Goal: Task Accomplishment & Management: Manage account settings

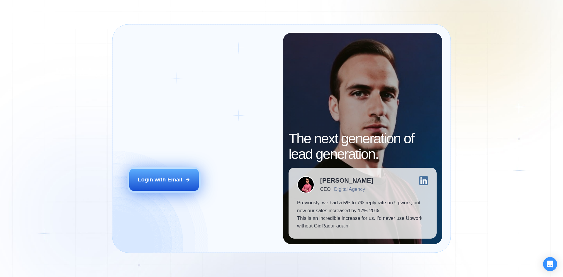
click at [143, 181] on div "Login with Email" at bounding box center [160, 180] width 45 height 8
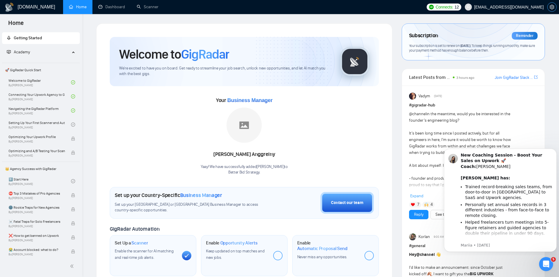
click at [551, 6] on icon "setting" at bounding box center [552, 7] width 5 height 5
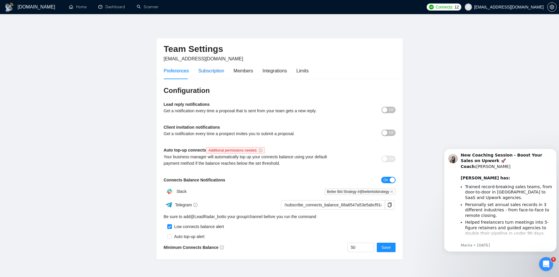
click at [215, 71] on div "Subscription" at bounding box center [211, 70] width 26 height 7
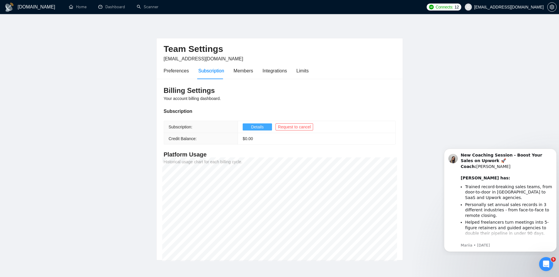
click at [246, 128] on button "Details" at bounding box center [257, 127] width 29 height 7
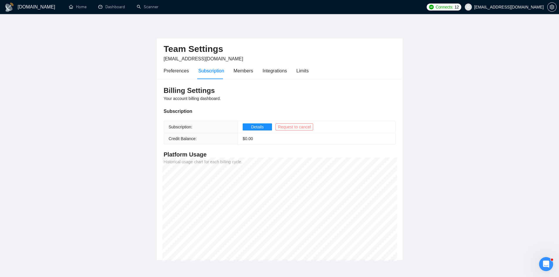
click at [297, 127] on span "Request to cancel" at bounding box center [294, 127] width 33 height 6
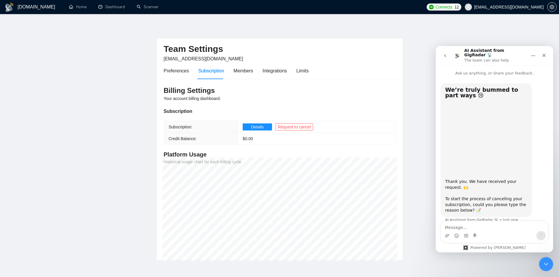
scroll to position [5, 0]
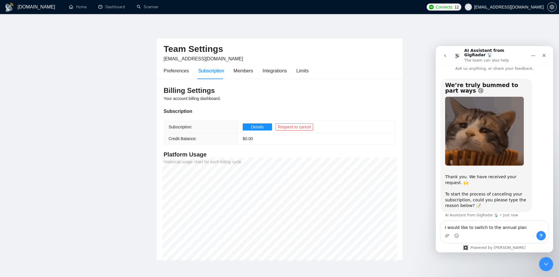
type textarea "I would like to switch to the annual plan."
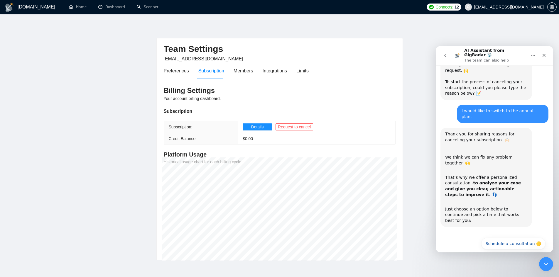
scroll to position [118, 0]
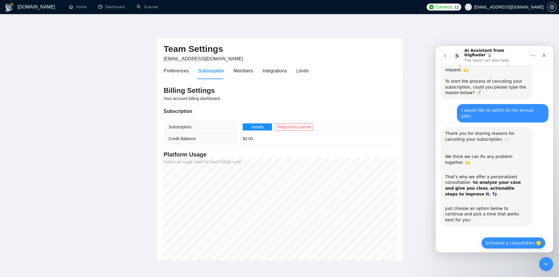
click at [506, 237] on button "Schedule a consultation 🟡" at bounding box center [513, 243] width 64 height 12
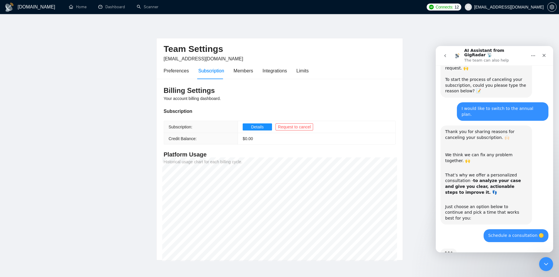
scroll to position [144, 0]
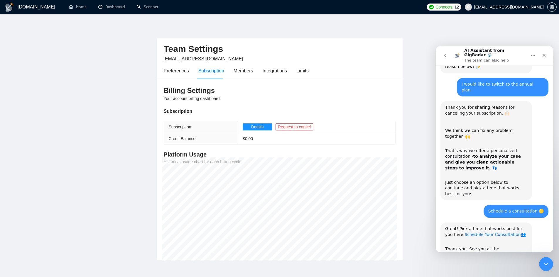
click at [474, 232] on link "Schedule Your Consultation" at bounding box center [493, 234] width 56 height 5
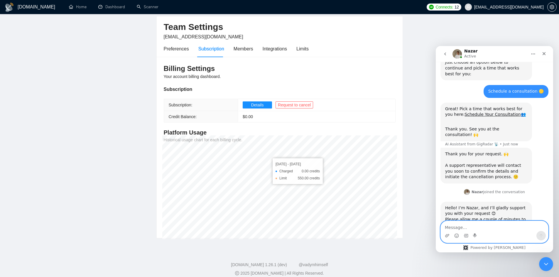
scroll to position [28, 0]
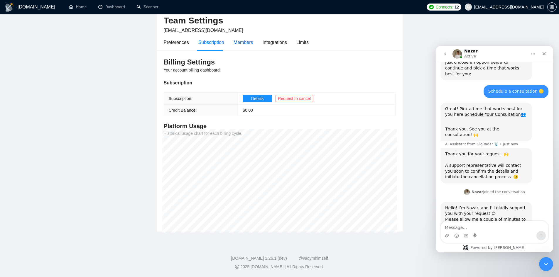
click at [237, 44] on div "Members" at bounding box center [244, 42] width 20 height 7
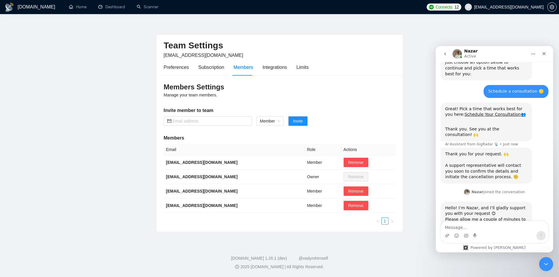
scroll to position [4, 0]
click at [271, 68] on div "Integrations" at bounding box center [275, 67] width 25 height 7
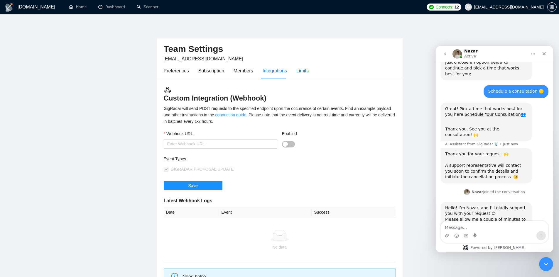
click at [302, 72] on div "Limits" at bounding box center [302, 70] width 12 height 7
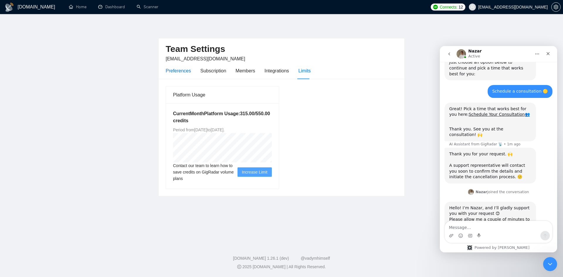
click at [177, 69] on div "Preferences" at bounding box center [178, 70] width 25 height 7
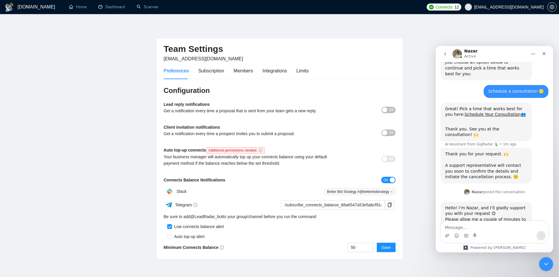
click at [385, 132] on div "button" at bounding box center [384, 132] width 5 height 5
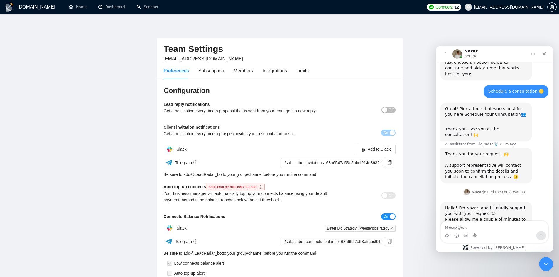
click at [395, 134] on button "On" at bounding box center [388, 133] width 14 height 6
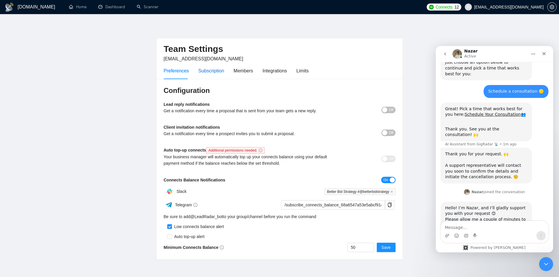
click at [212, 73] on div "Subscription" at bounding box center [211, 70] width 26 height 7
